Goal: Task Accomplishment & Management: Complete application form

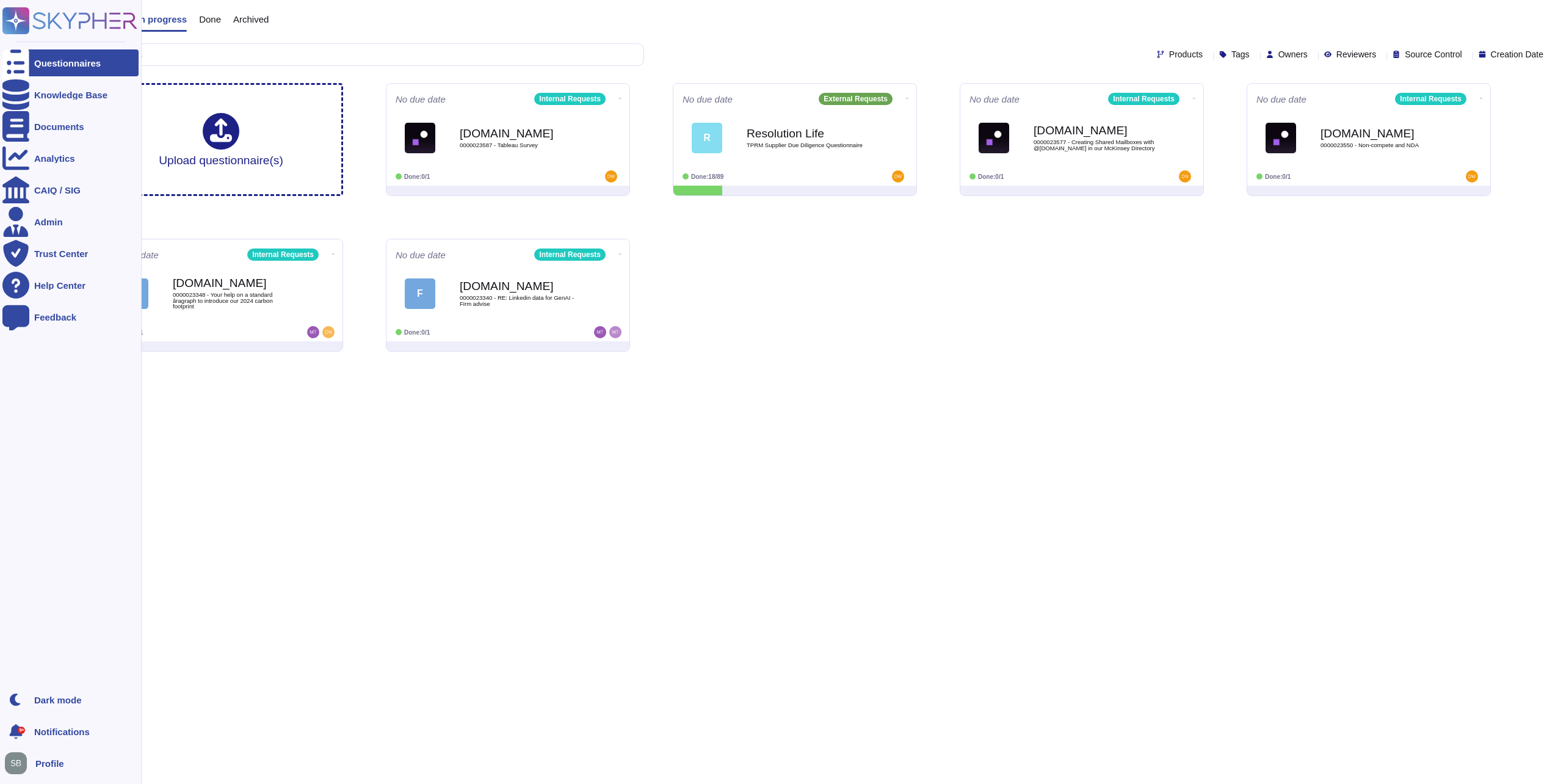
click at [17, 61] on icon at bounding box center [15, 63] width 27 height 36
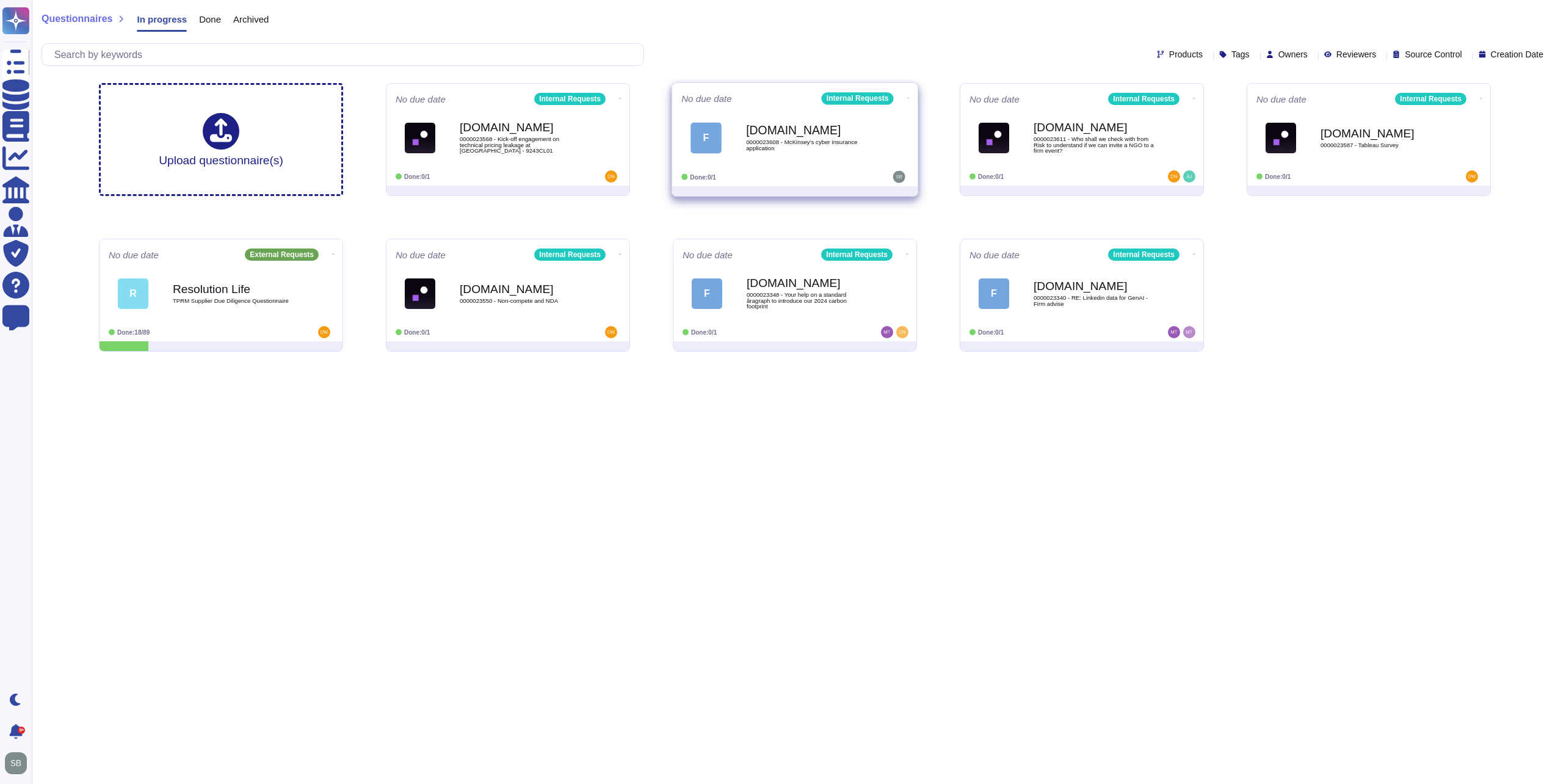
click at [805, 162] on div "F [DOMAIN_NAME] 0000023608 - McKinsey's cyber insurance application" at bounding box center [795, 138] width 227 height 62
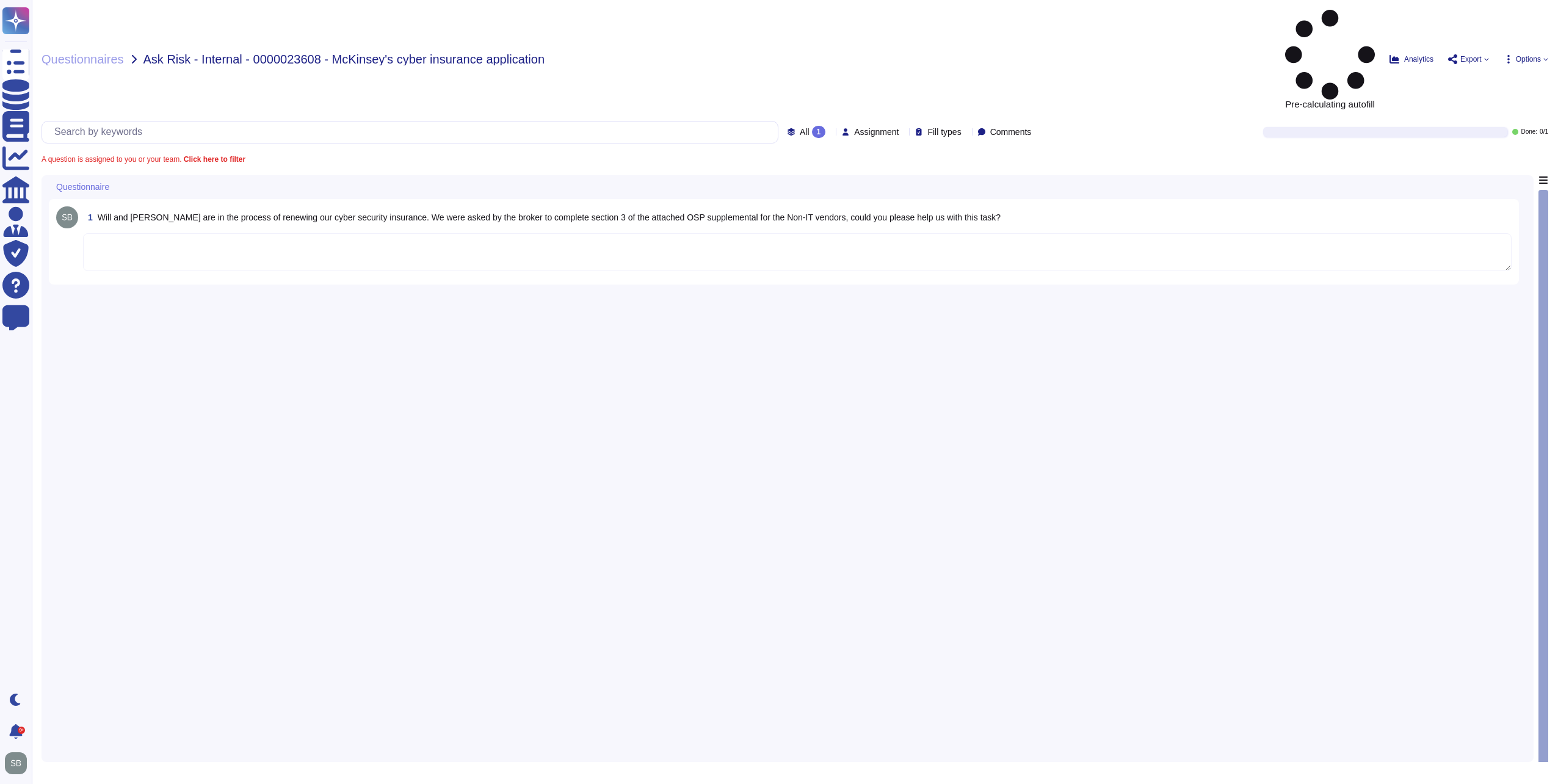
click at [213, 233] on textarea at bounding box center [798, 252] width 1429 height 38
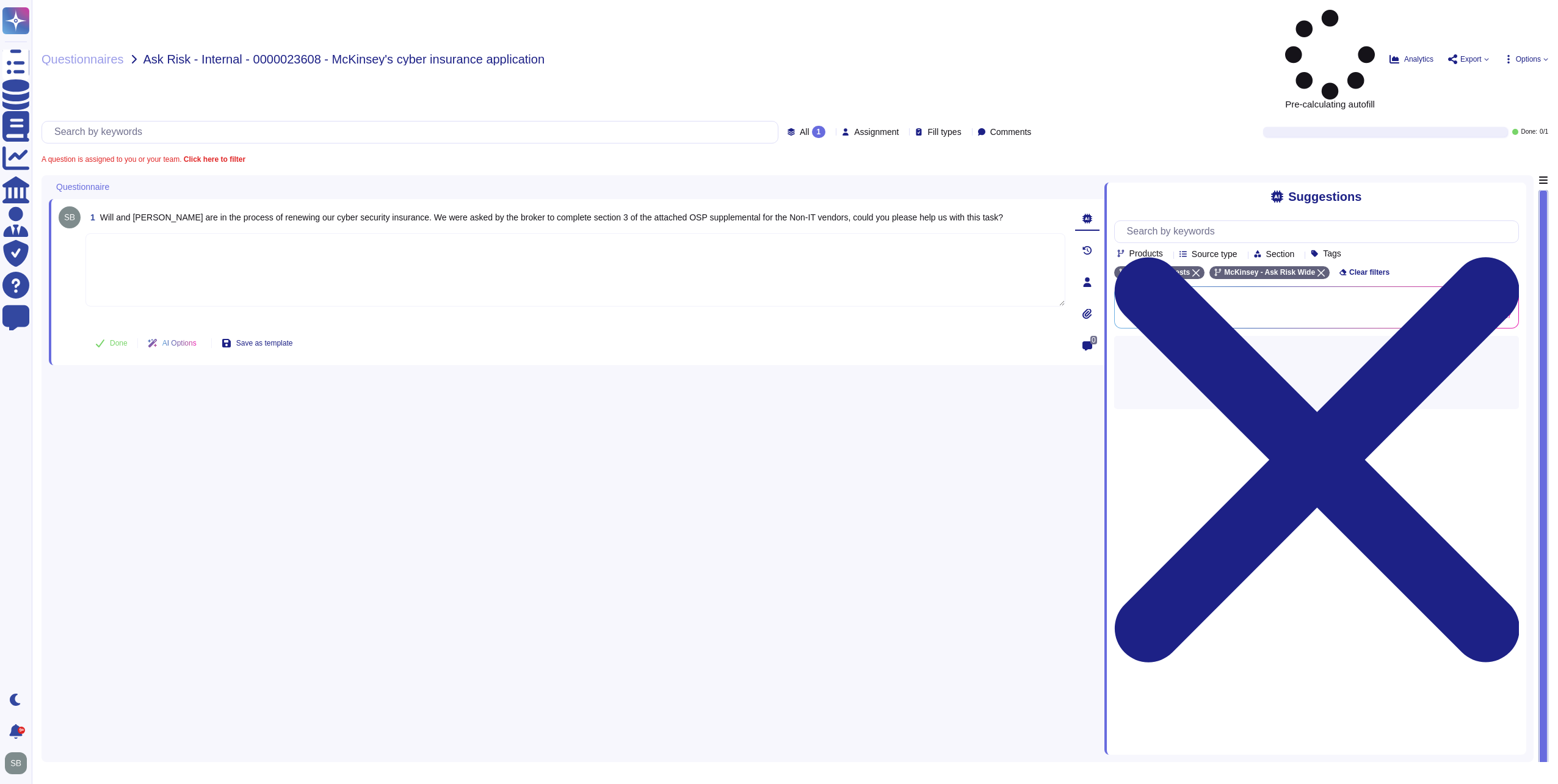
paste textarea "For the list of non-IT service providers, please reach out to the Optimize team…"
type textarea "For the list of non-IT service providers, please reach out to the Optimize team…"
click at [110, 331] on button "Done" at bounding box center [111, 343] width 52 height 24
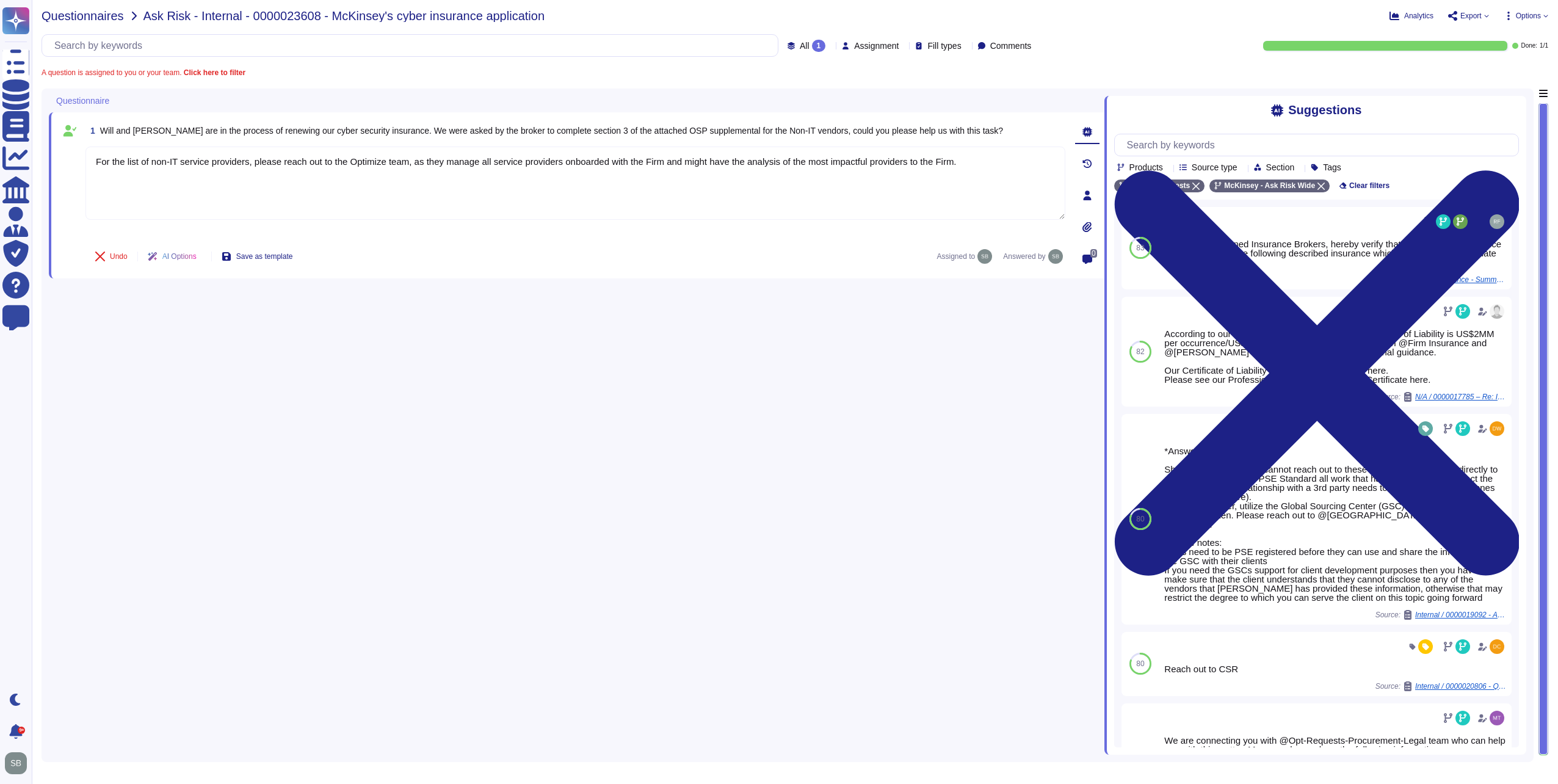
click at [99, 19] on span "Questionnaires" at bounding box center [83, 16] width 83 height 12
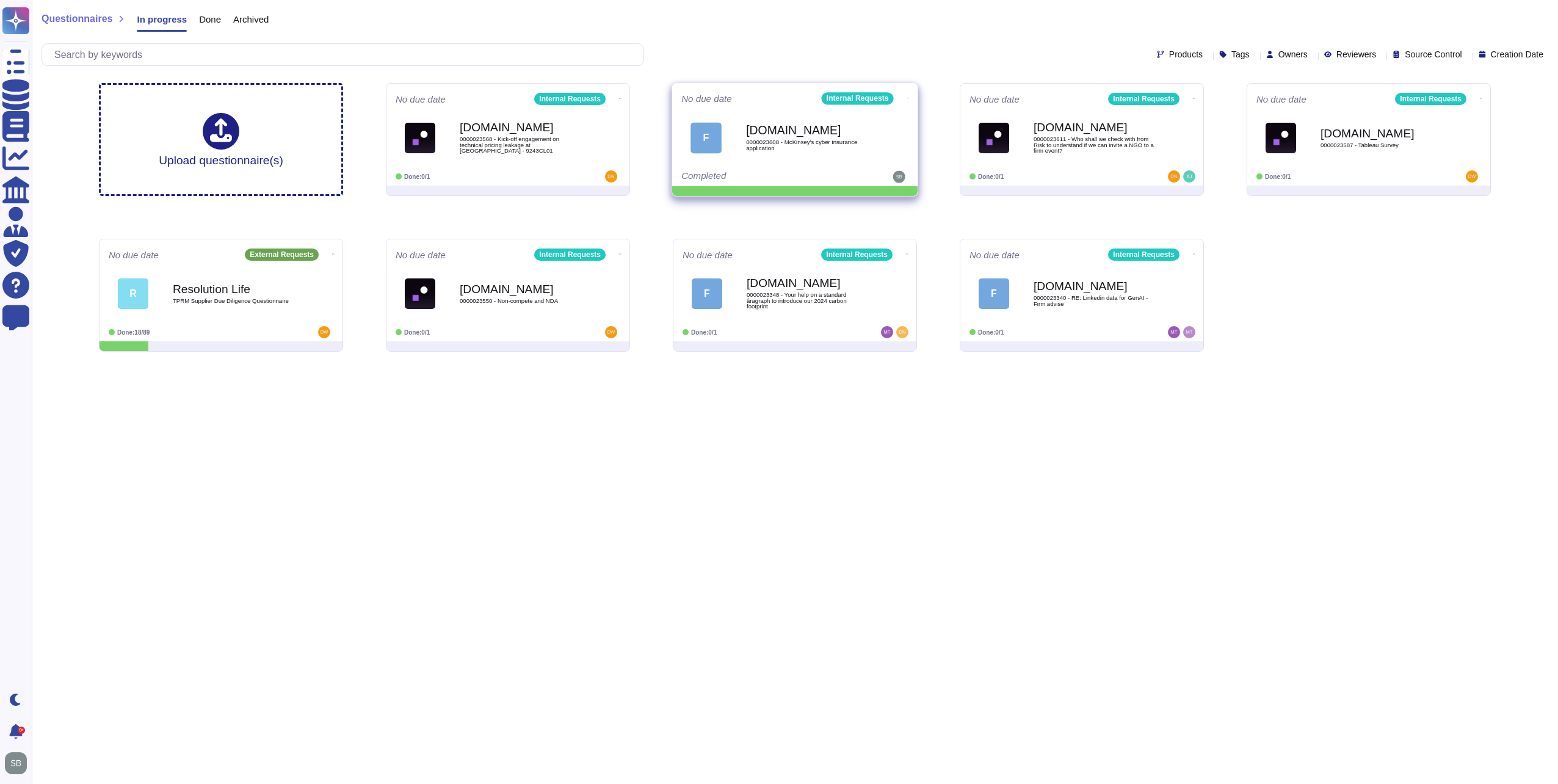
click at [908, 96] on icon at bounding box center [908, 98] width 2 height 3
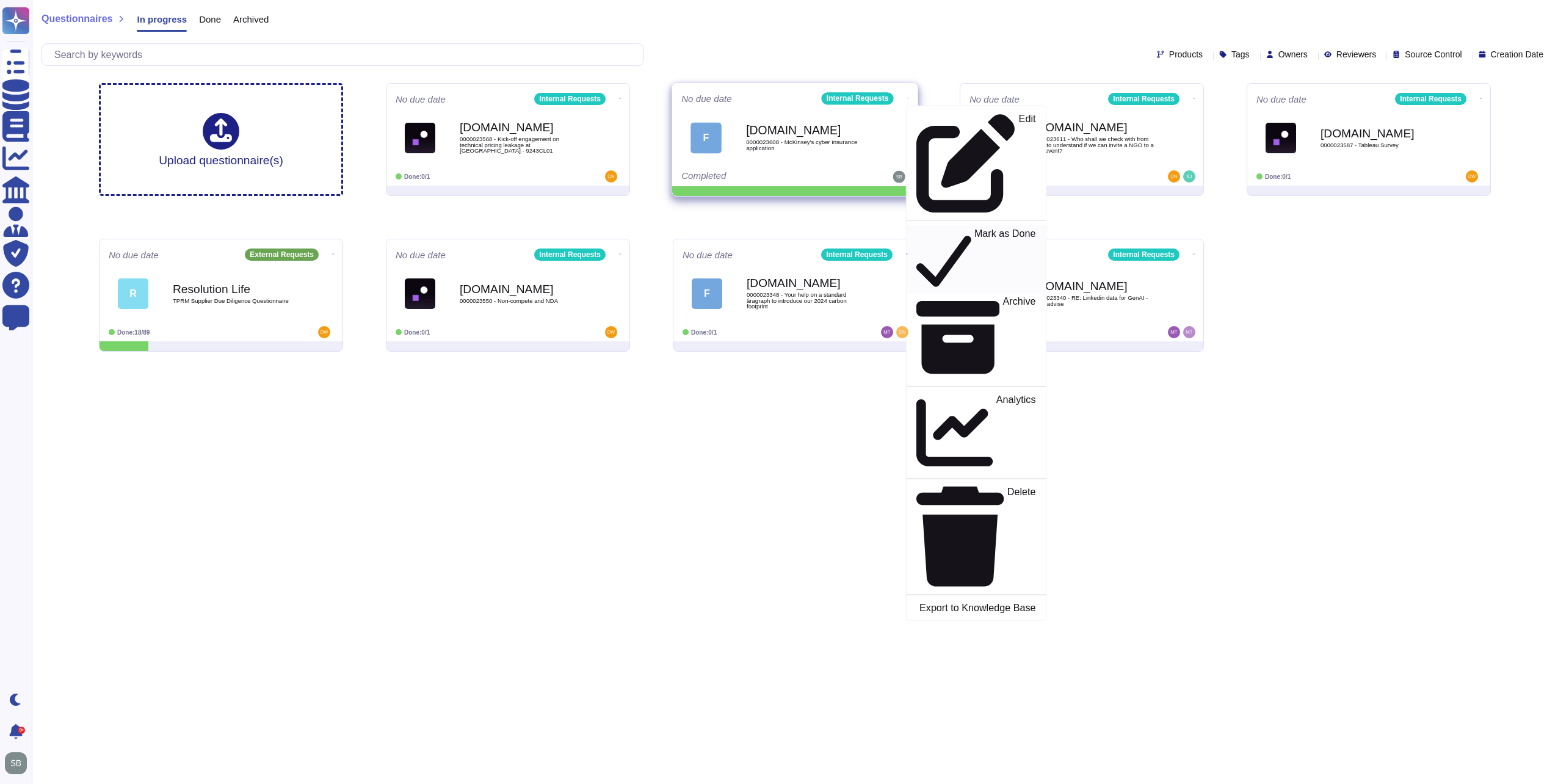
click at [920, 228] on div "Mark as Done" at bounding box center [976, 259] width 119 height 63
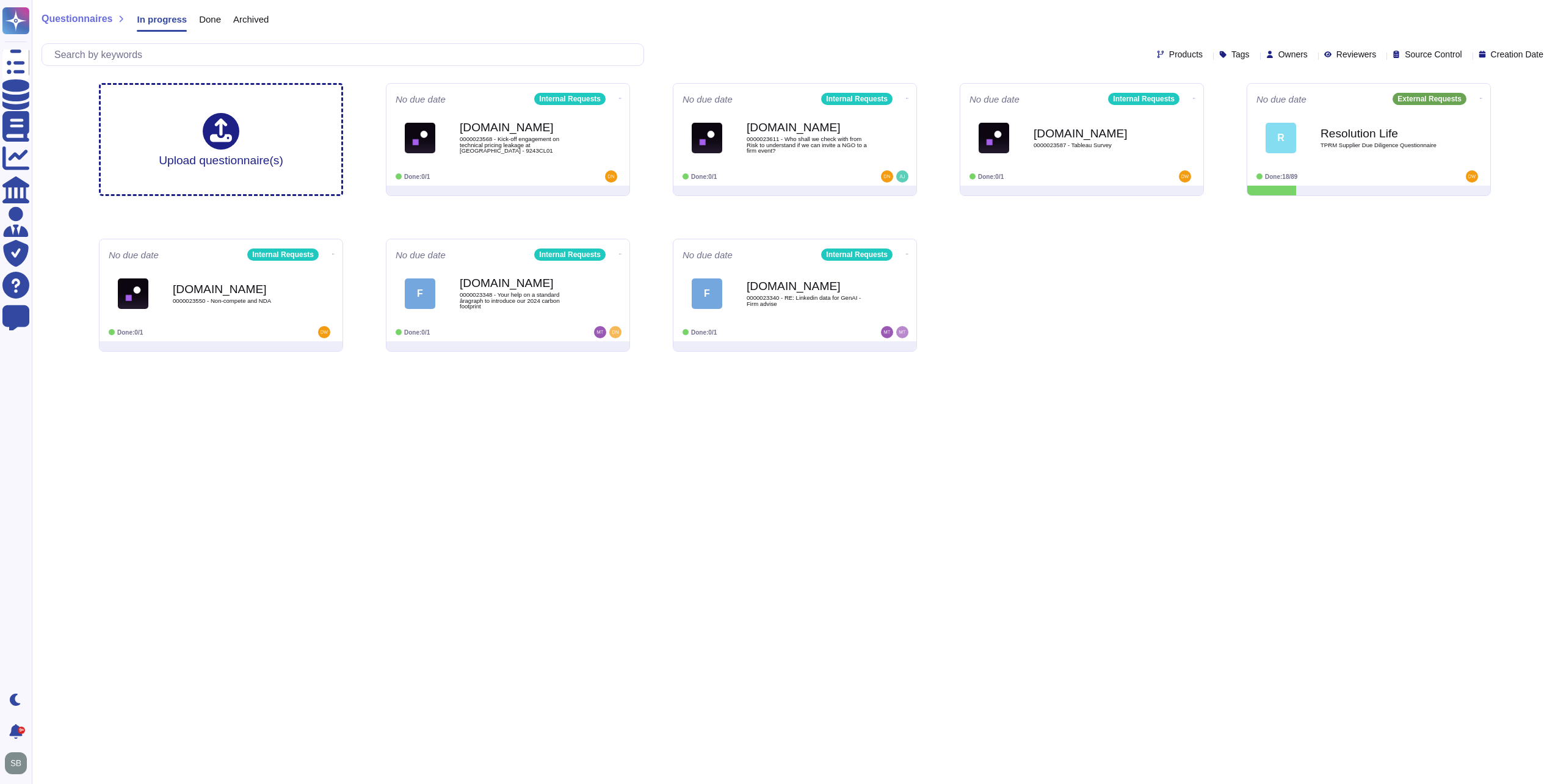
click at [857, 361] on html "Questionnaires Knowledge Base Documents Analytics CAIQ / SIG Admin Trust Center…" at bounding box center [779, 180] width 1558 height 361
